Goal: Obtain resource: Download file/media

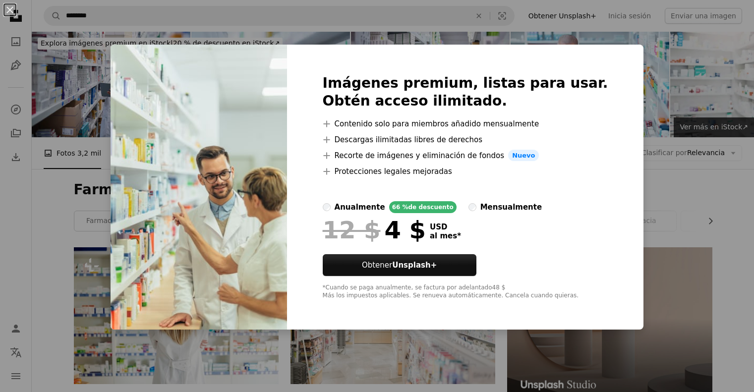
scroll to position [843, 0]
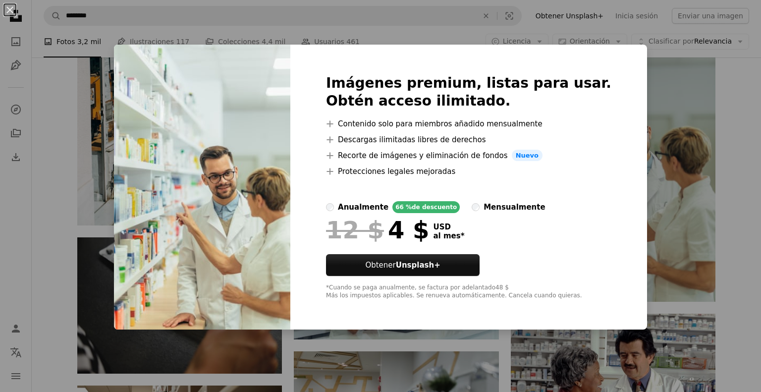
click at [678, 88] on div "An X shape Imágenes premium, listas para usar. Obtén acceso ilimitado. A plus s…" at bounding box center [380, 196] width 761 height 392
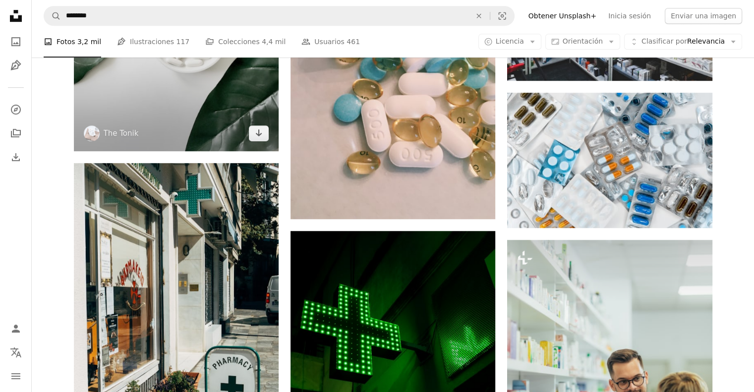
scroll to position [545, 0]
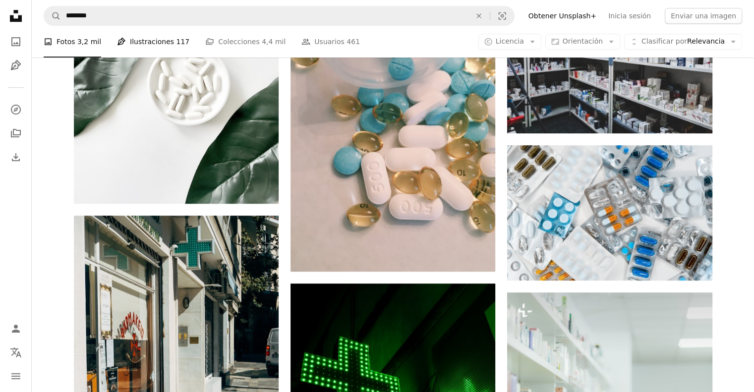
click at [154, 43] on link "Pen Tool Ilustraciones 117" at bounding box center [153, 42] width 72 height 32
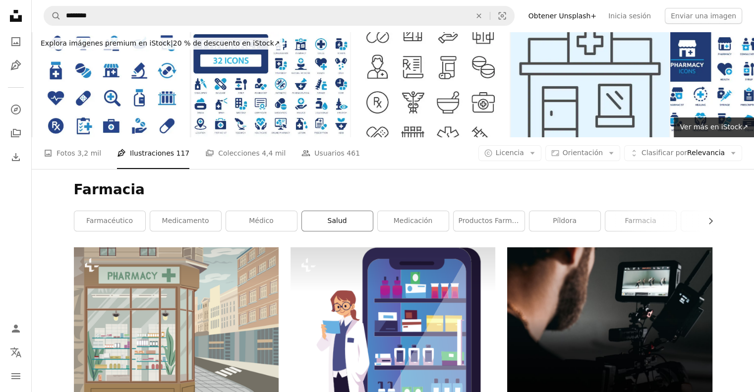
click at [329, 226] on link "Salud" at bounding box center [337, 221] width 71 height 20
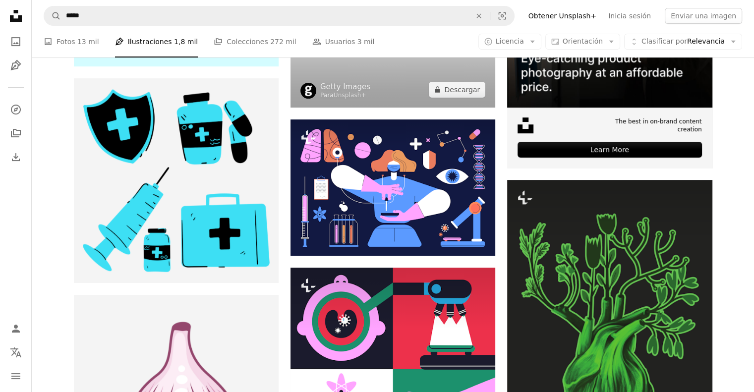
scroll to position [347, 0]
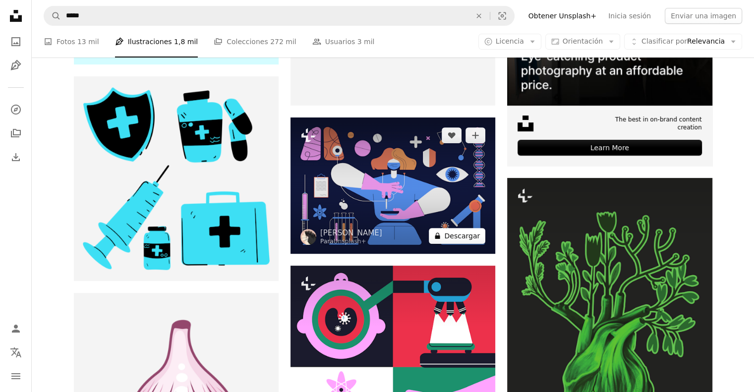
click at [467, 238] on button "A lock Descargar" at bounding box center [457, 236] width 57 height 16
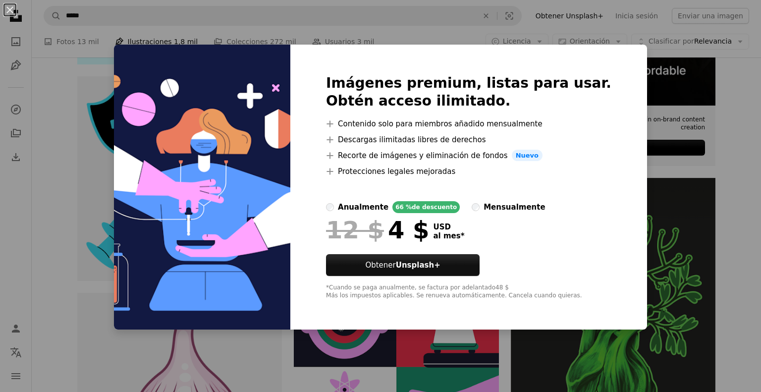
click at [716, 148] on div "An X shape Imágenes premium, listas para usar. Obtén acceso ilimitado. A plus s…" at bounding box center [380, 196] width 761 height 392
